Goal: Information Seeking & Learning: Learn about a topic

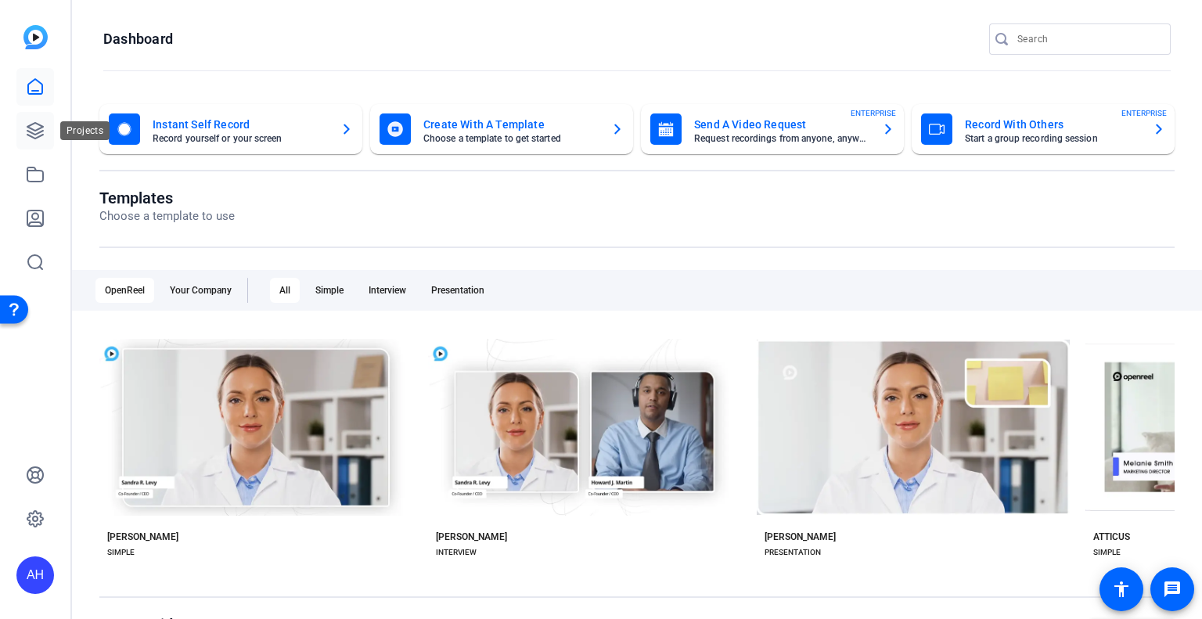
click at [35, 128] on icon at bounding box center [35, 130] width 19 height 19
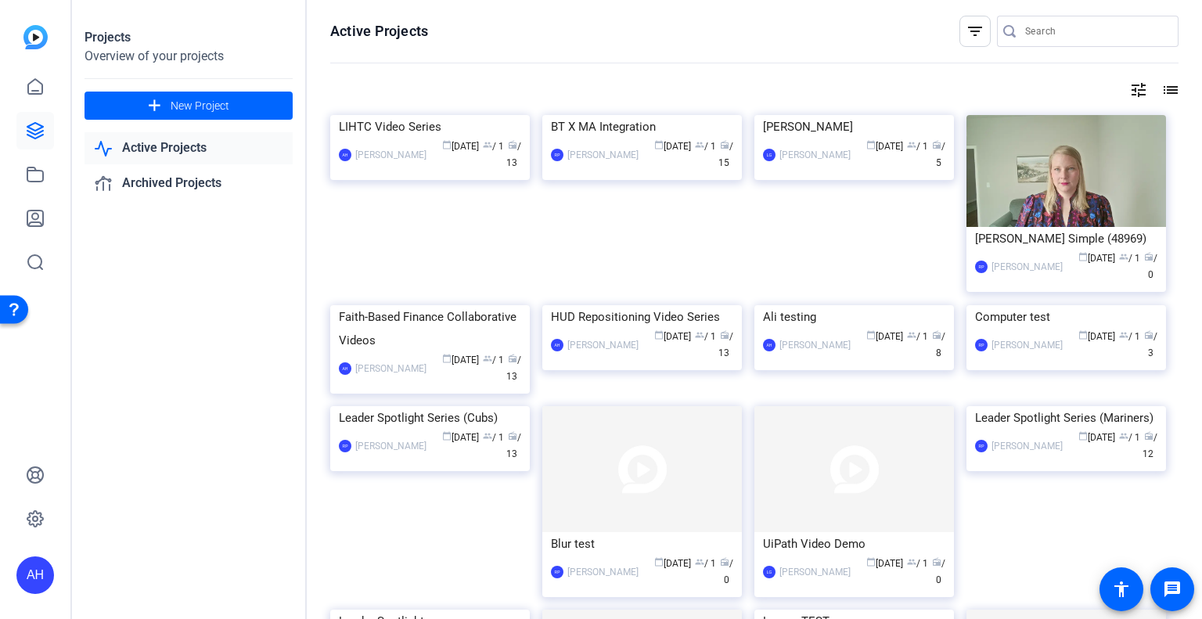
click at [231, 314] on div "Projects Overview of your projects add New Project Active Projects Archived Pro…" at bounding box center [189, 309] width 235 height 619
click at [428, 352] on div "Faith-Based Finance Collaborative Videos" at bounding box center [430, 328] width 182 height 47
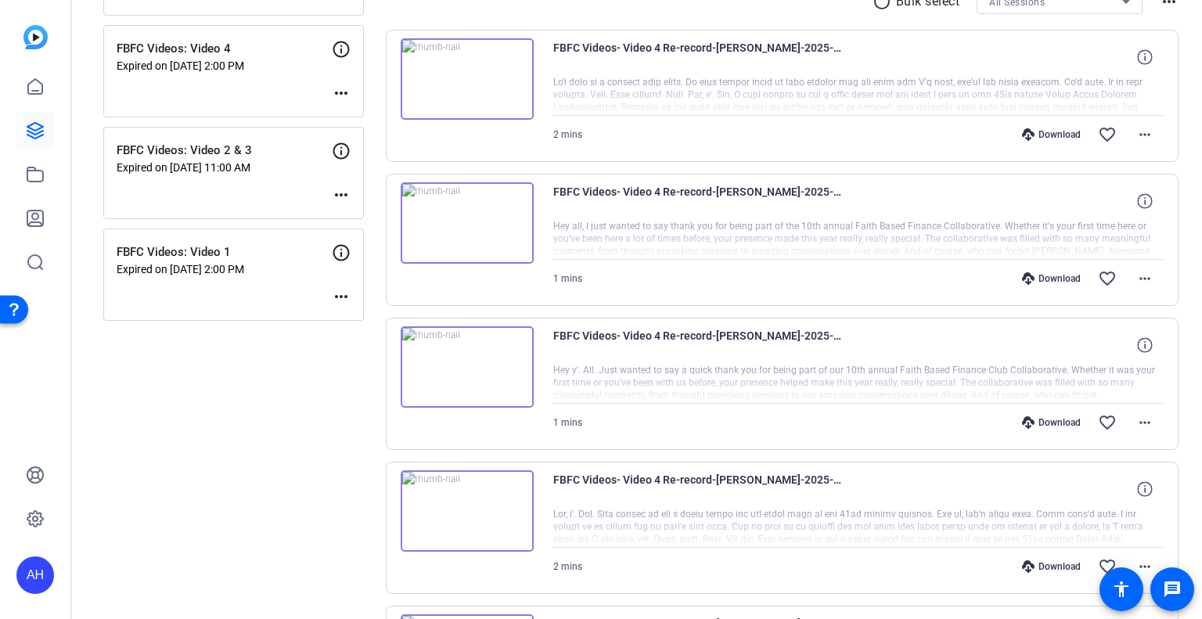
scroll to position [307, 0]
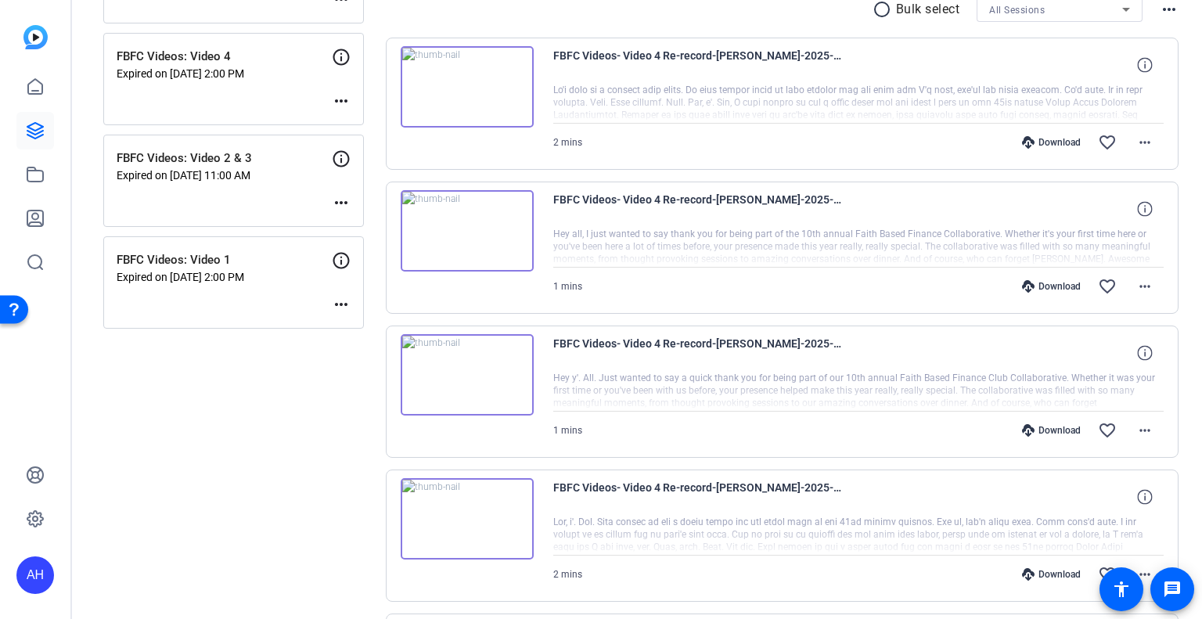
click at [463, 86] on img at bounding box center [467, 86] width 133 height 81
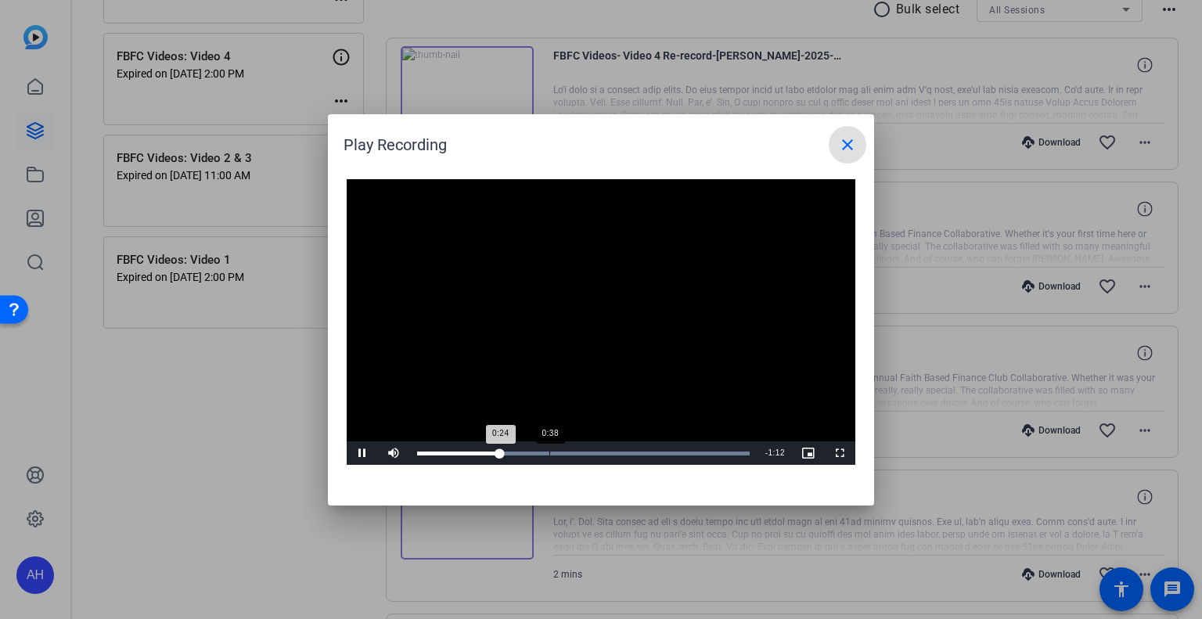
click at [549, 452] on div "Loaded : 100.00% 0:38 0:24" at bounding box center [583, 453] width 332 height 4
click at [629, 448] on div "Loaded : 100.00% 1:01 0:39" at bounding box center [583, 452] width 348 height 23
click at [725, 453] on div "Loaded : 100.00% 1:29 1:29" at bounding box center [583, 453] width 332 height 4
click at [844, 140] on mat-icon "close" at bounding box center [847, 144] width 19 height 19
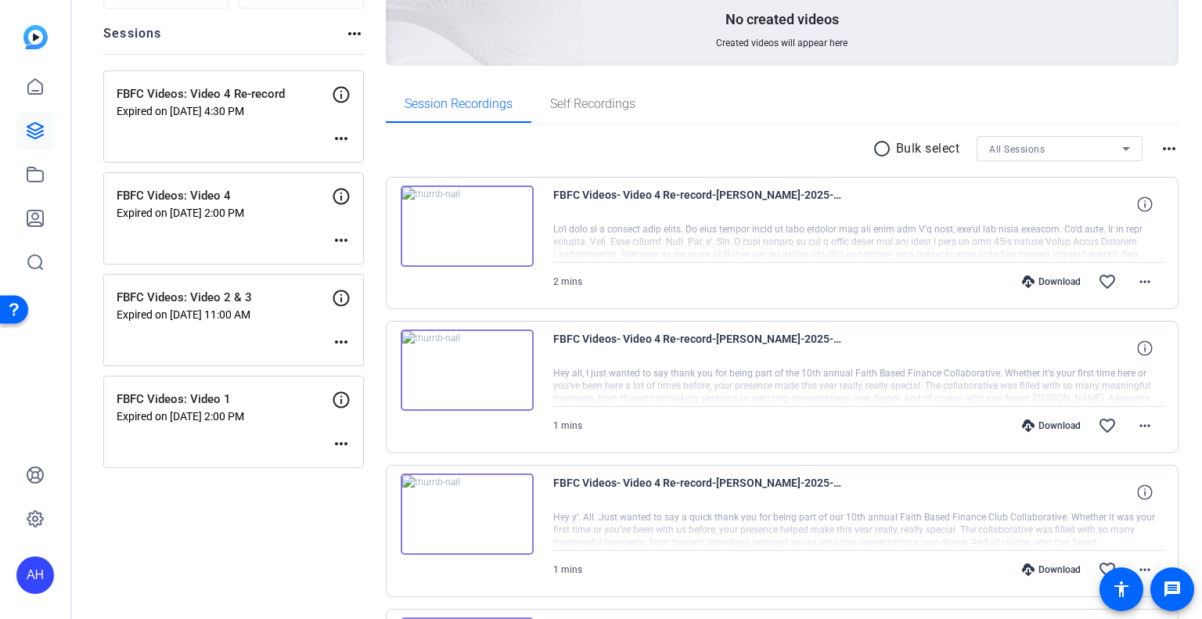
scroll to position [102, 0]
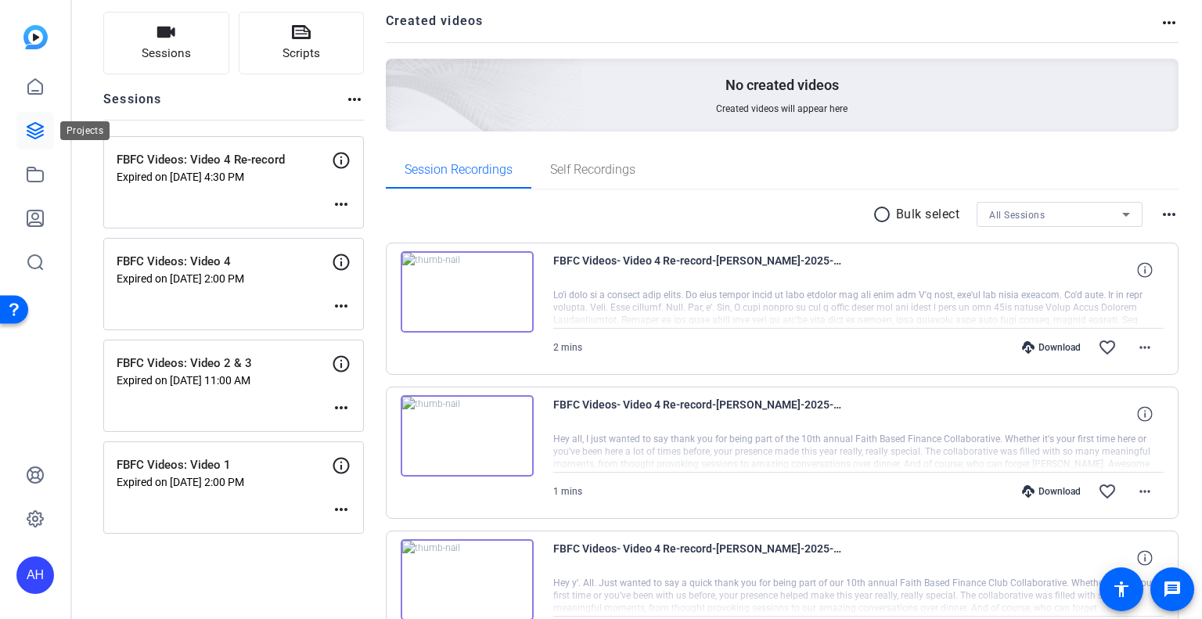
click at [40, 128] on icon at bounding box center [35, 131] width 16 height 16
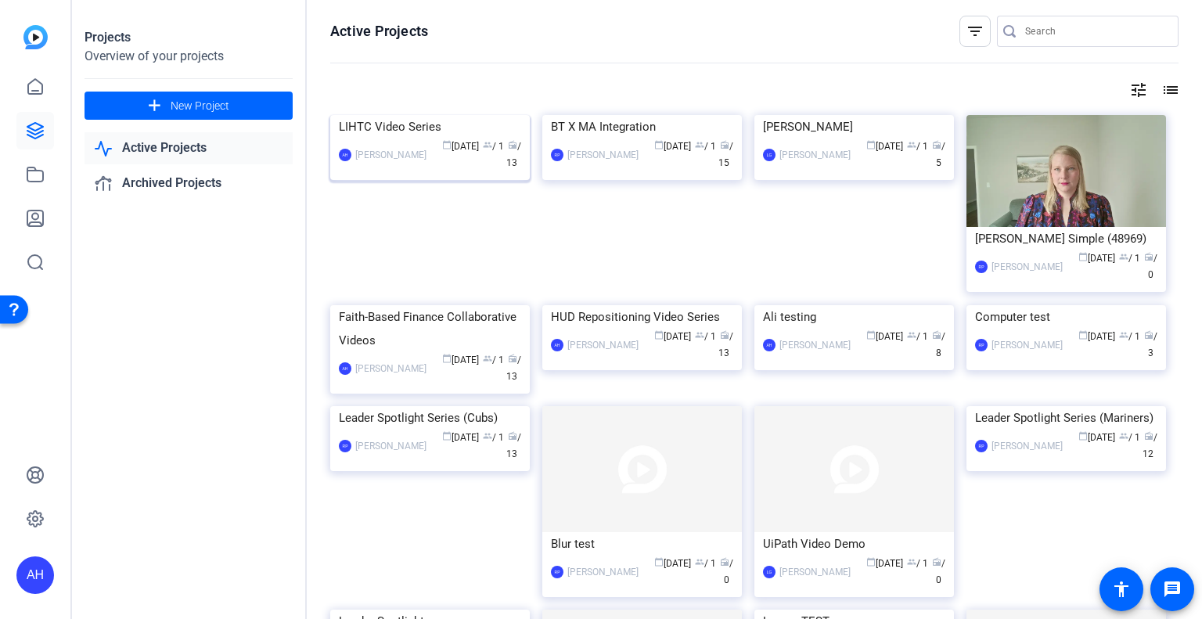
click at [407, 138] on div "LIHTC Video Series" at bounding box center [430, 126] width 182 height 23
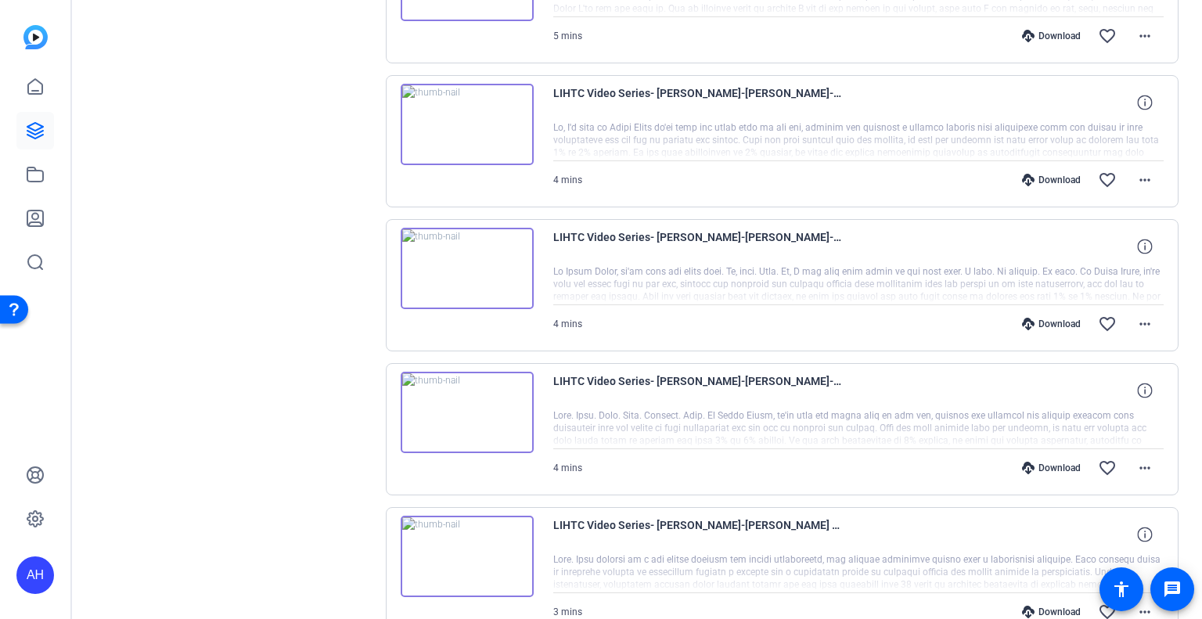
scroll to position [1246, 0]
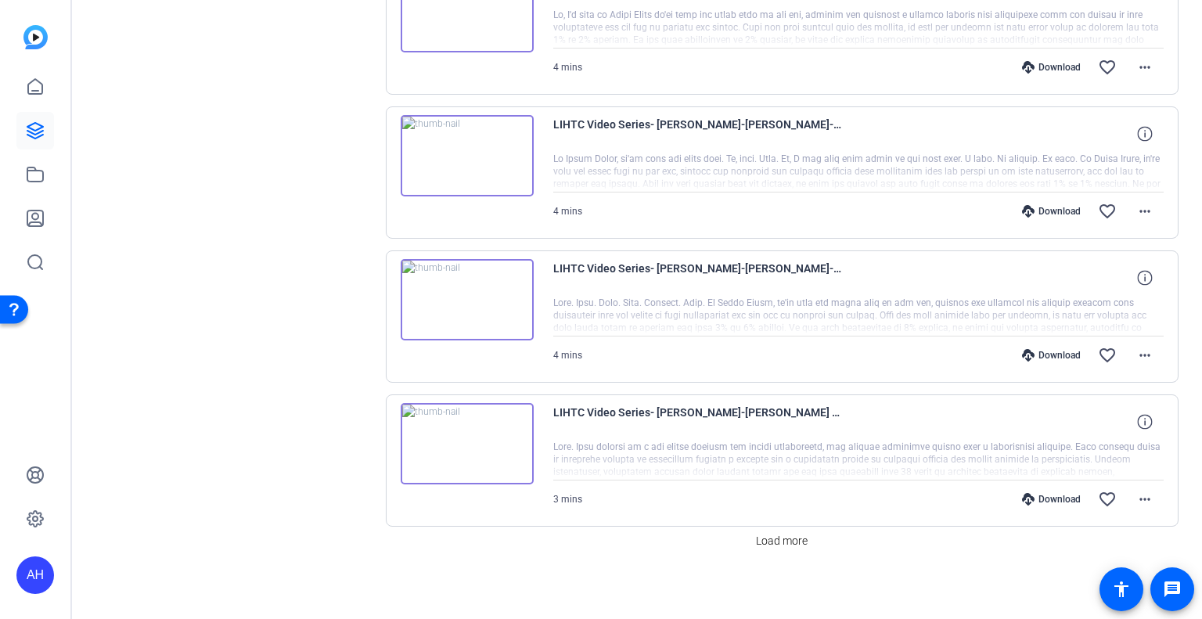
click at [491, 423] on img at bounding box center [467, 443] width 133 height 81
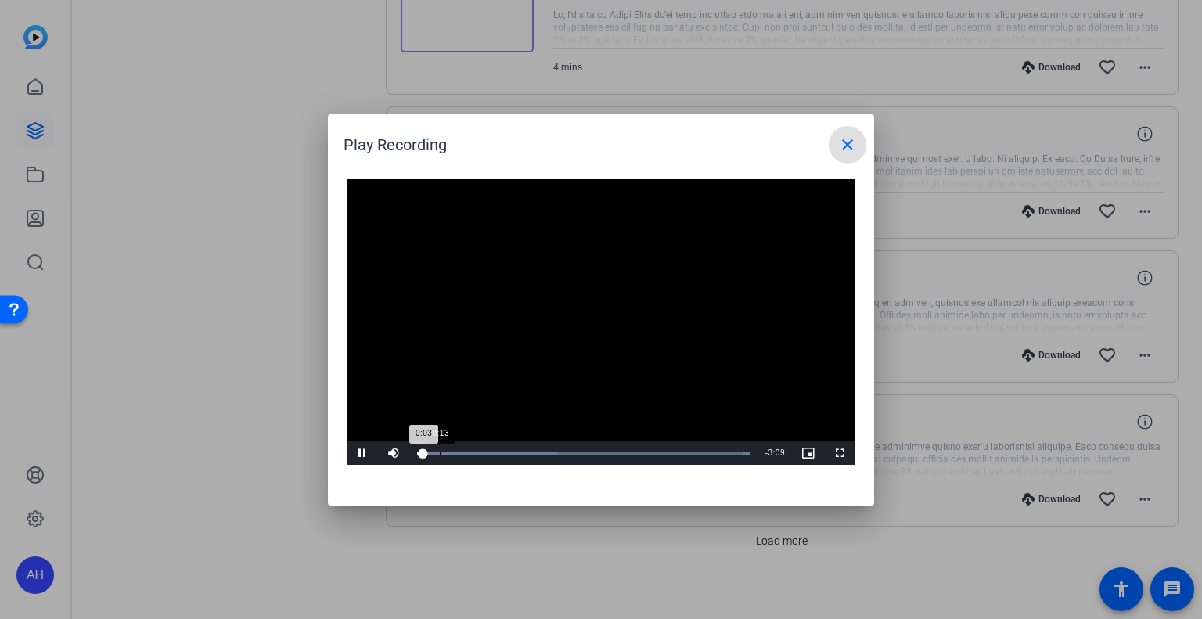
click at [439, 451] on div "Loaded : 100.00% 0:13 0:03" at bounding box center [583, 453] width 332 height 4
click at [469, 451] on div "Loaded : 100.00% 0:29 0:13" at bounding box center [583, 453] width 332 height 4
click at [513, 451] on div "Loaded : 100.00% 0:55 0:55" at bounding box center [583, 453] width 332 height 4
click at [563, 449] on div "Loaded : 100.00% 1:24 0:57" at bounding box center [583, 452] width 348 height 23
click at [361, 453] on span "Video Player" at bounding box center [362, 453] width 31 height 0
